Goal: Task Accomplishment & Management: Manage account settings

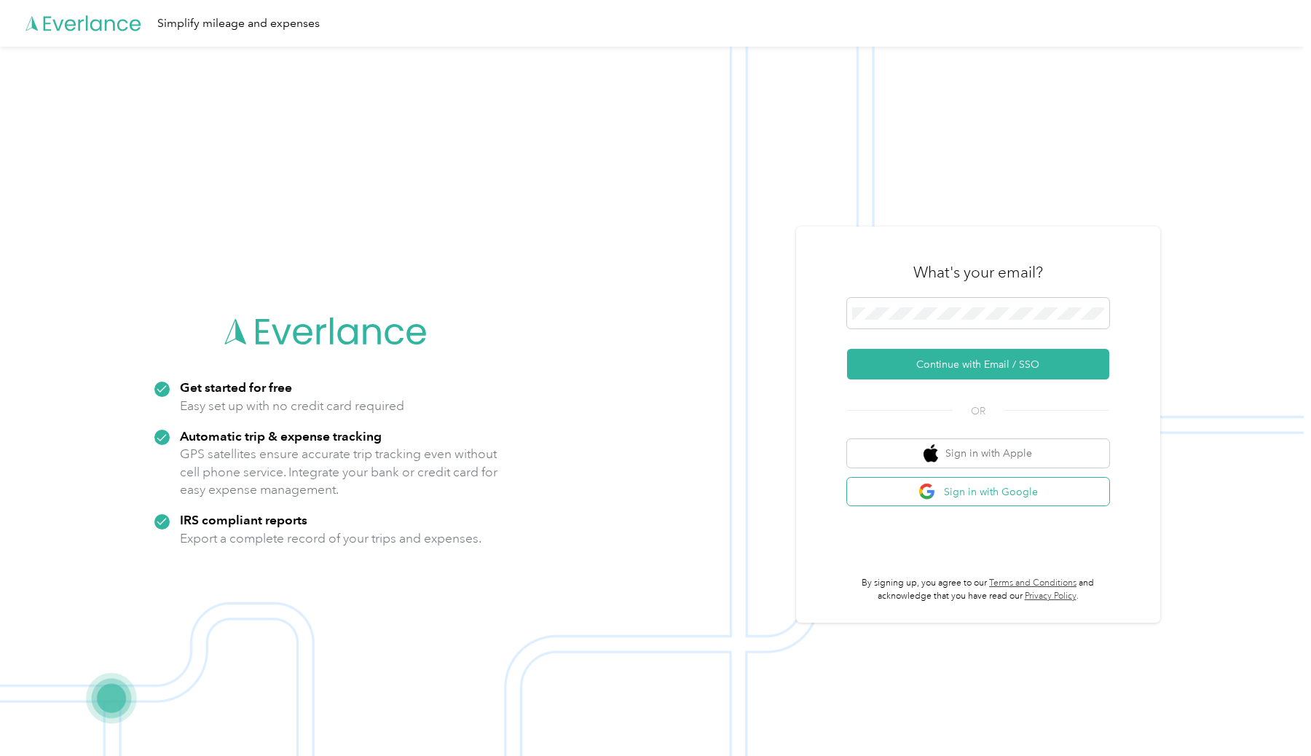
click at [914, 495] on button "Sign in with Google" at bounding box center [978, 492] width 262 height 28
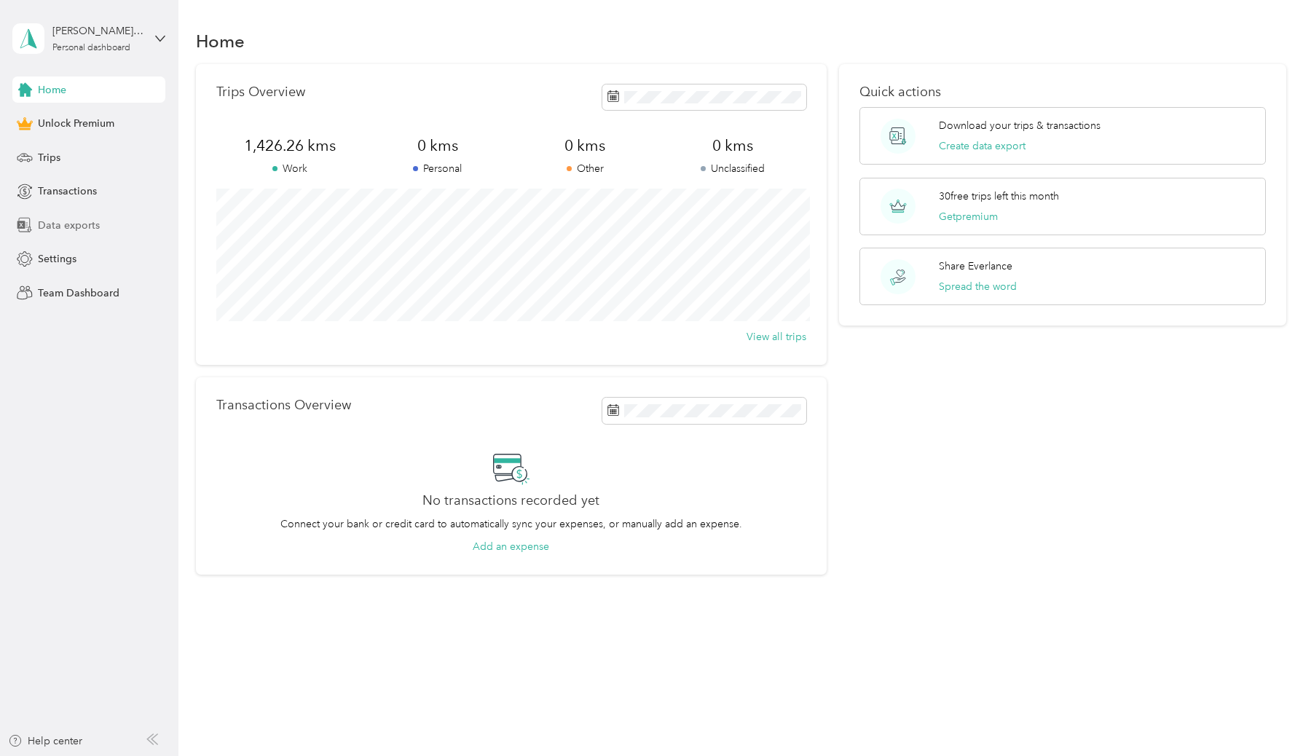
click at [72, 216] on div "Data exports" at bounding box center [88, 225] width 153 height 26
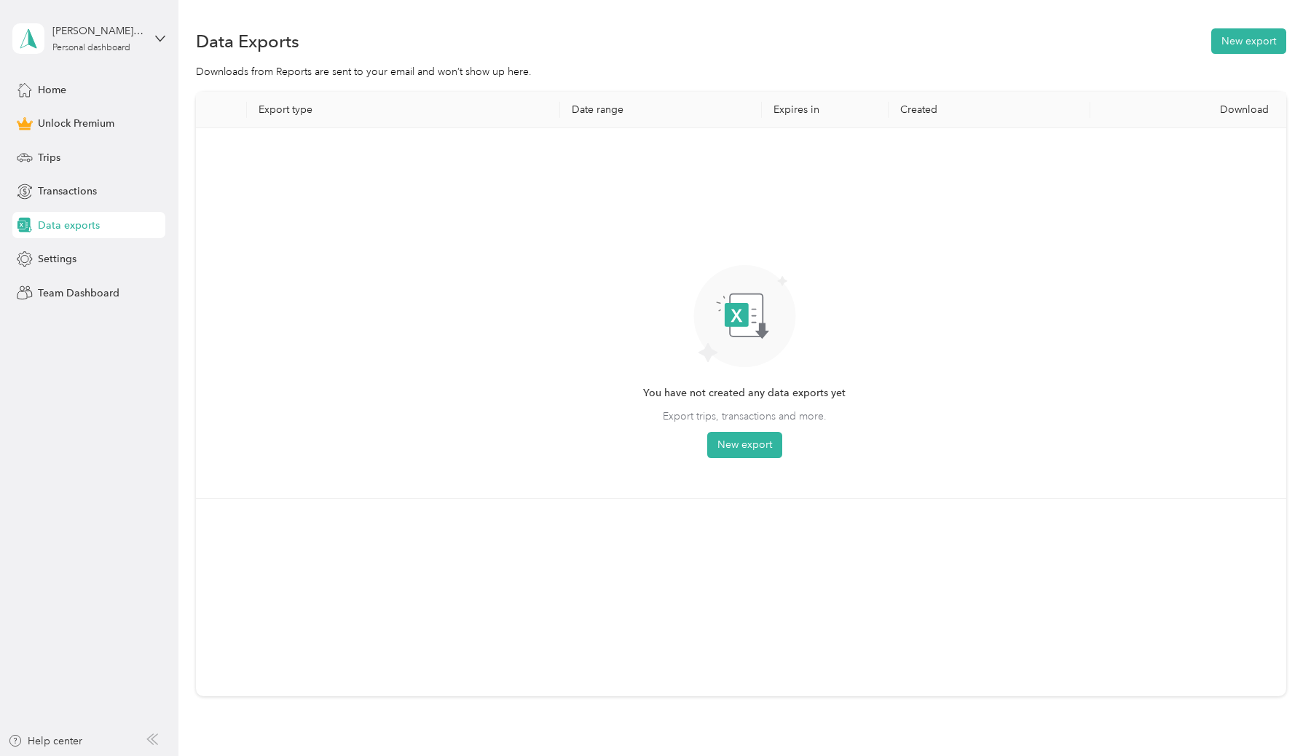
click at [607, 106] on th "Date range" at bounding box center [661, 110] width 202 height 36
click at [717, 438] on button "New export" at bounding box center [744, 445] width 75 height 26
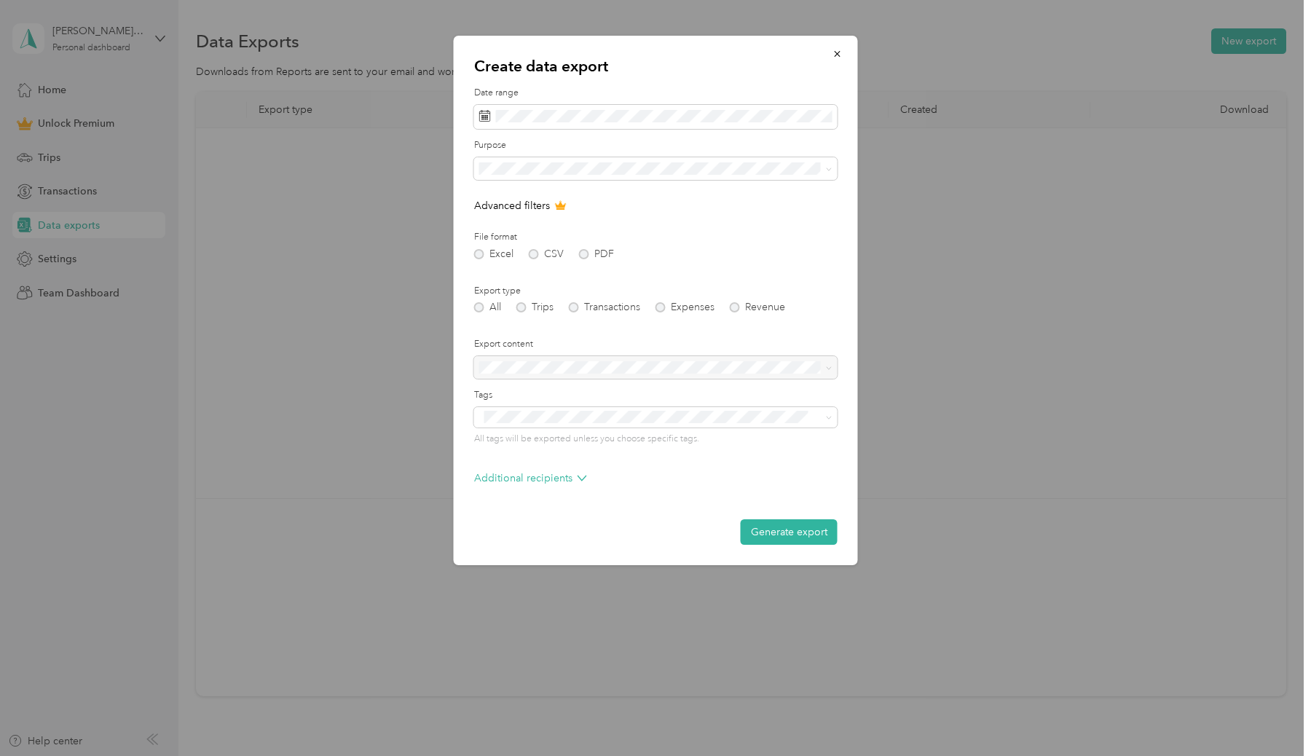
click at [486, 252] on div "Excel CSV PDF" at bounding box center [655, 254] width 363 height 10
click at [586, 366] on div at bounding box center [655, 367] width 363 height 23
click at [769, 534] on button "Generate export" at bounding box center [789, 531] width 97 height 25
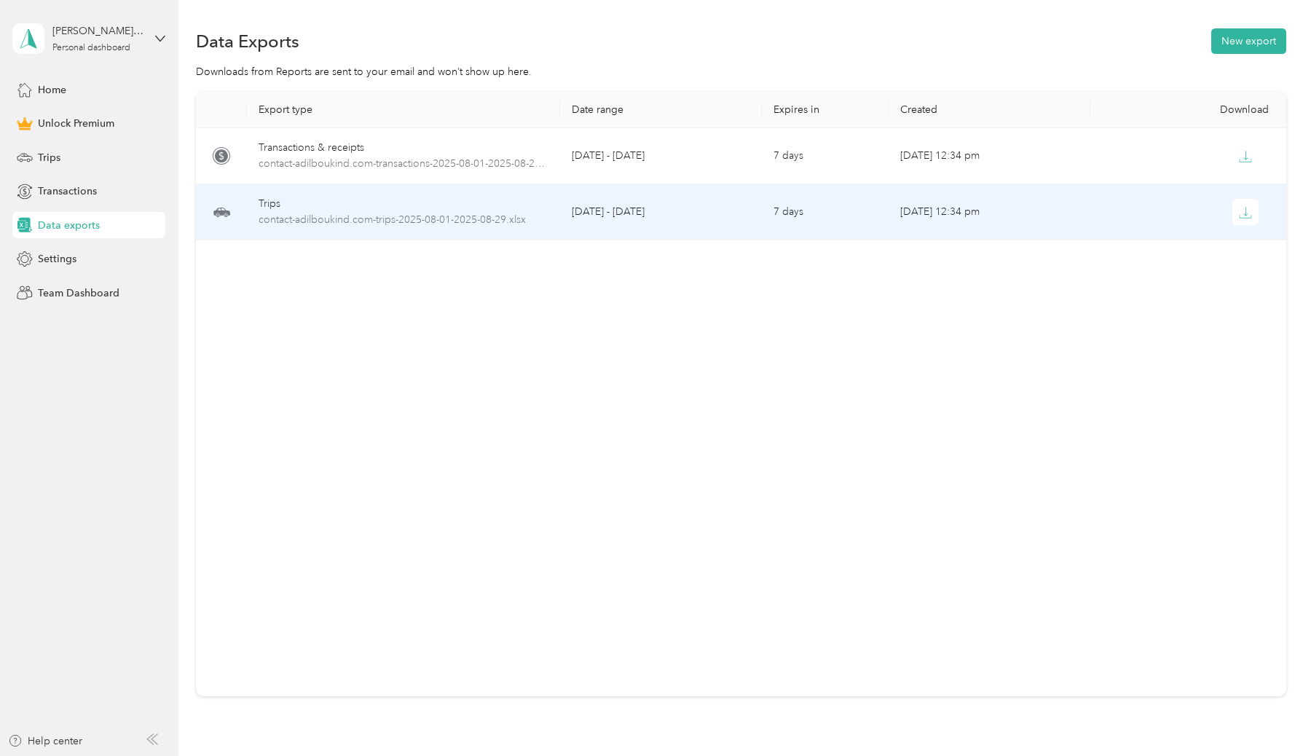
click at [395, 197] on div "Trips" at bounding box center [404, 204] width 290 height 16
click at [402, 217] on span "contact-adilboukind.com-trips-2025-08-01-2025-08-29.xlsx" at bounding box center [404, 220] width 290 height 16
click at [1243, 219] on button "button" at bounding box center [1245, 212] width 26 height 26
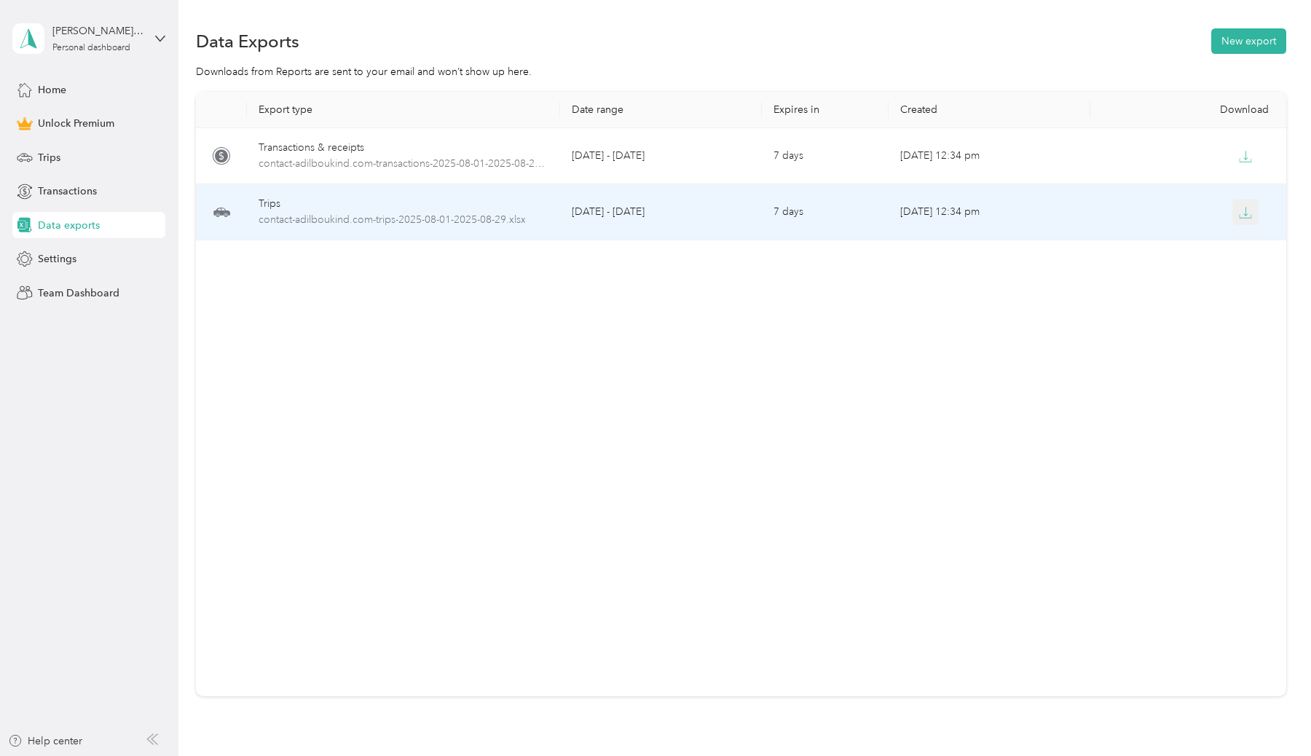
click at [1252, 217] on button "button" at bounding box center [1245, 212] width 26 height 26
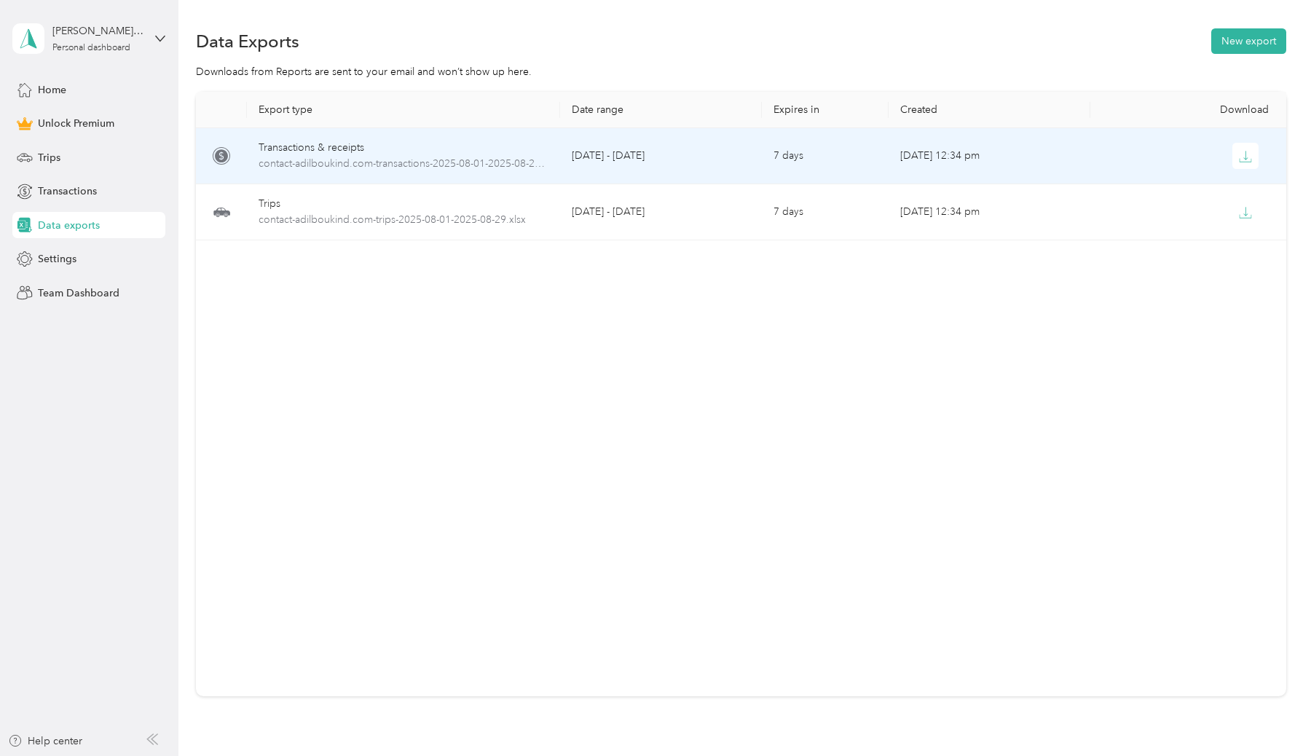
click at [461, 151] on div "Transactions & receipts" at bounding box center [404, 148] width 290 height 16
click at [1253, 148] on button "button" at bounding box center [1245, 156] width 26 height 26
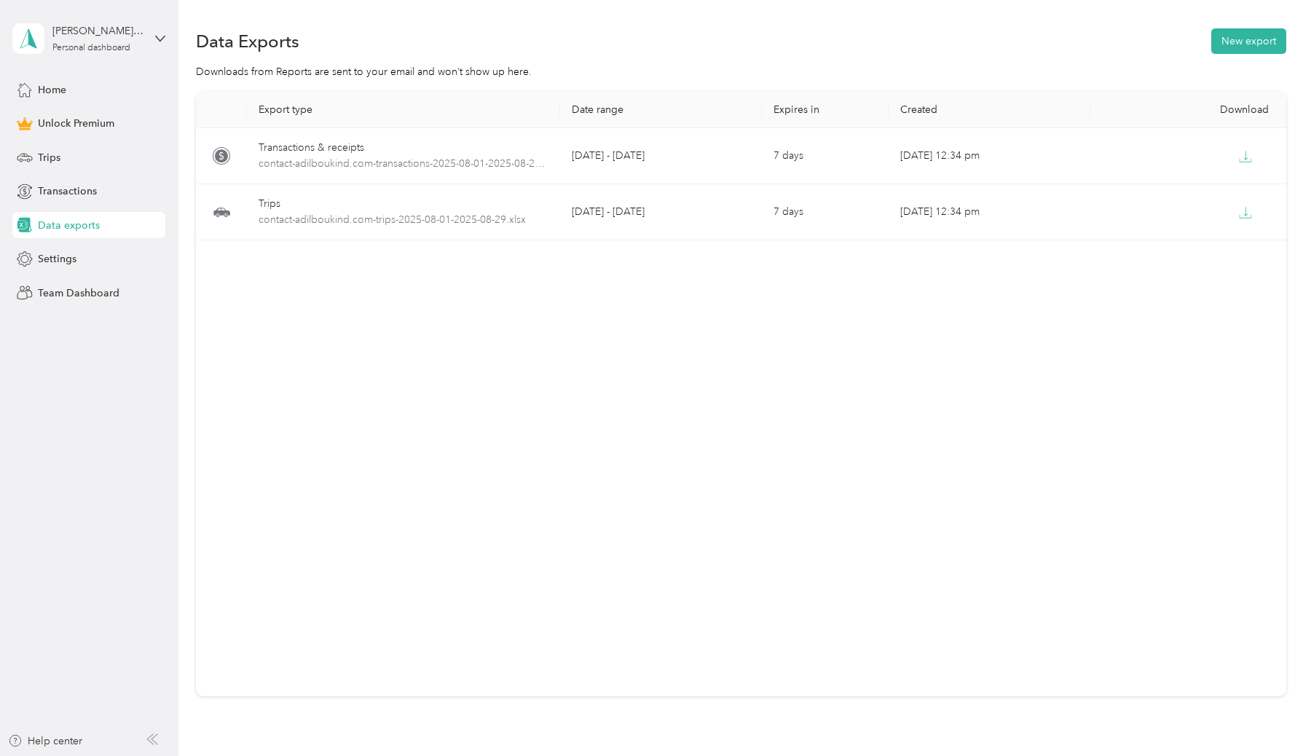
click at [904, 345] on div "Export type Date range Expires in Created Download Transactions & receipts cont…" at bounding box center [740, 394] width 1089 height 604
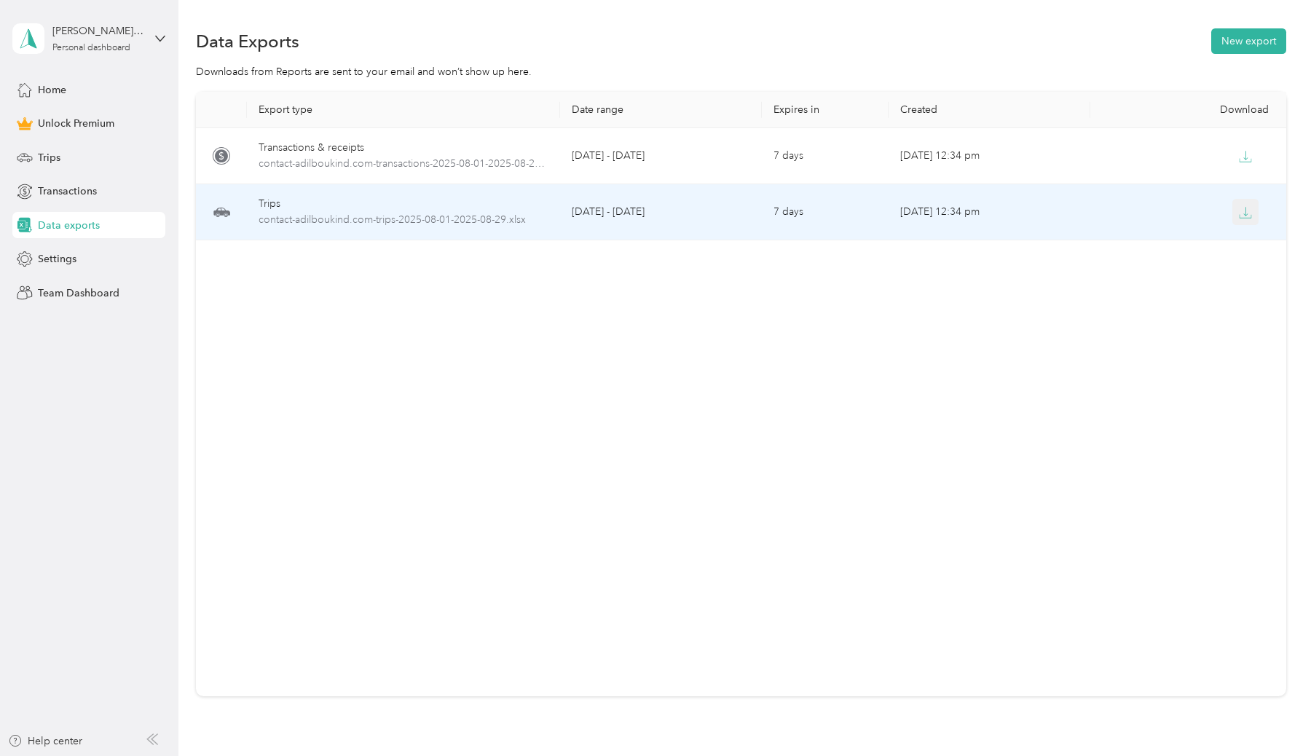
click at [1245, 216] on icon "button" at bounding box center [1245, 212] width 13 height 13
click at [1241, 210] on icon "button" at bounding box center [1245, 212] width 13 height 13
